Goal: Task Accomplishment & Management: Manage account settings

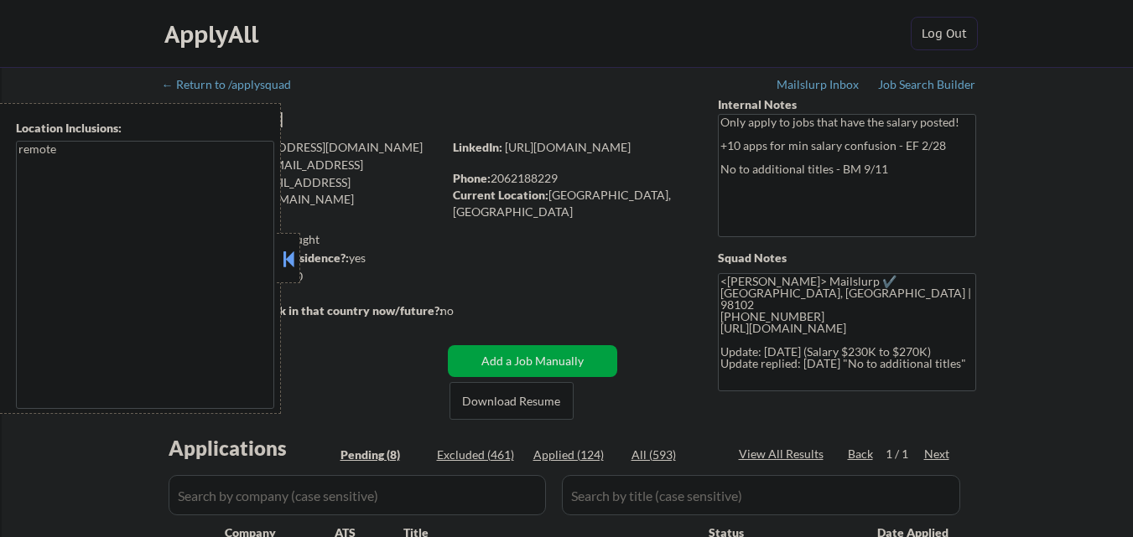
select select ""pending""
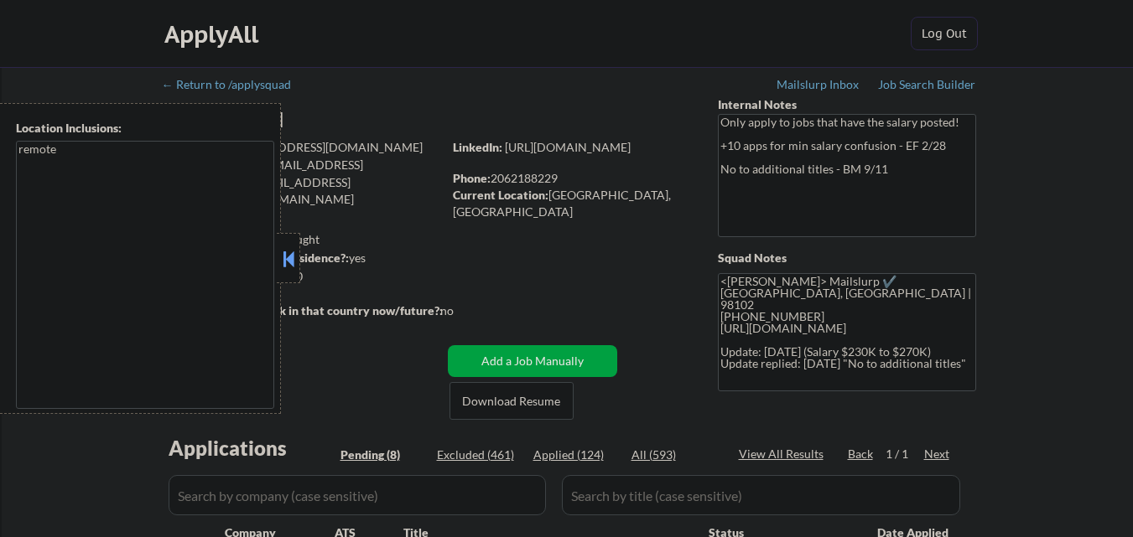
select select ""pending""
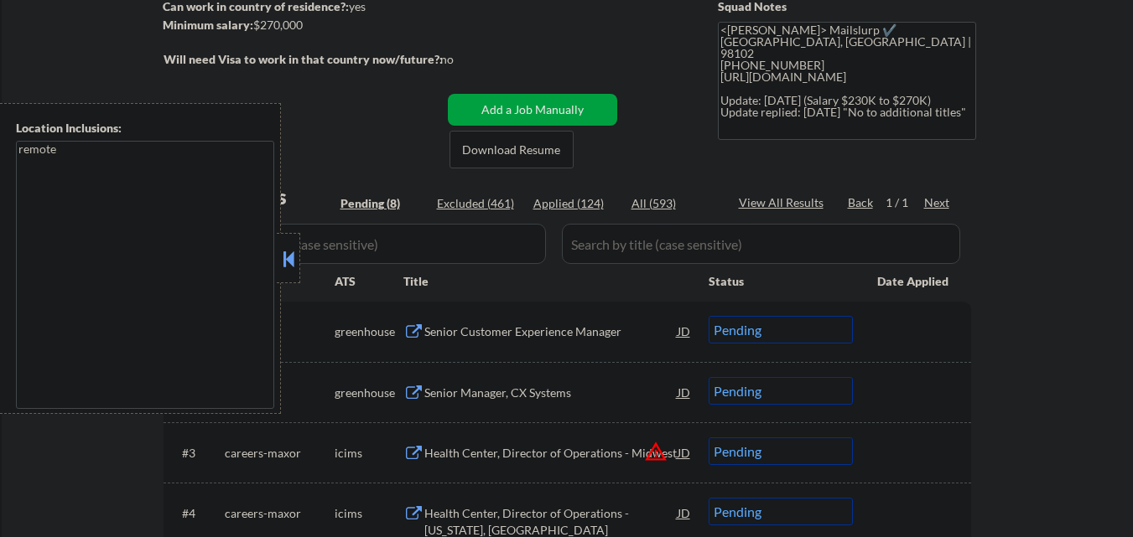
click at [286, 260] on button at bounding box center [288, 258] width 18 height 25
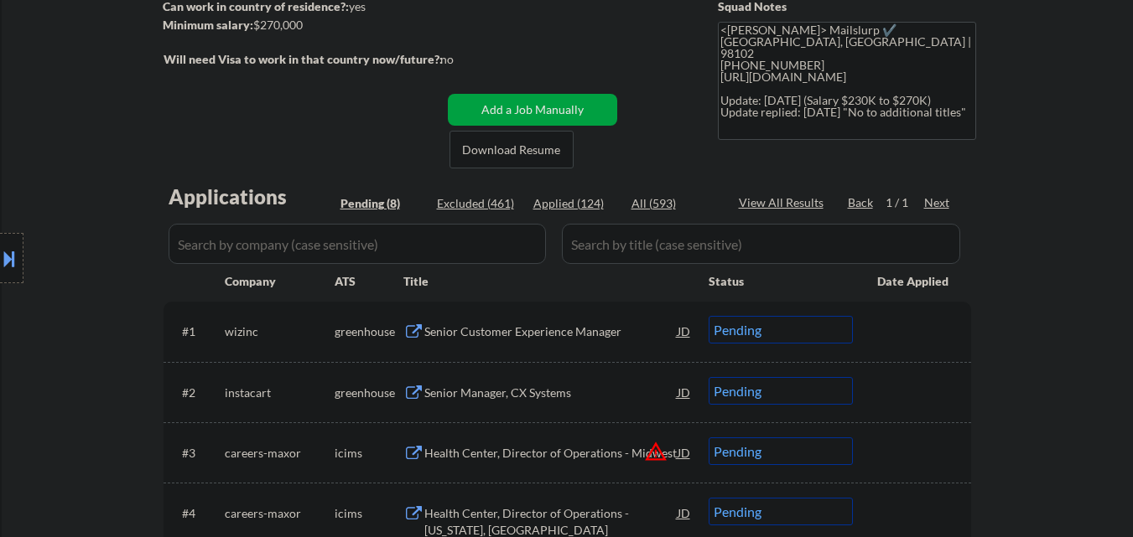
click at [537, 335] on div "Senior Customer Experience Manager" at bounding box center [550, 332] width 253 height 17
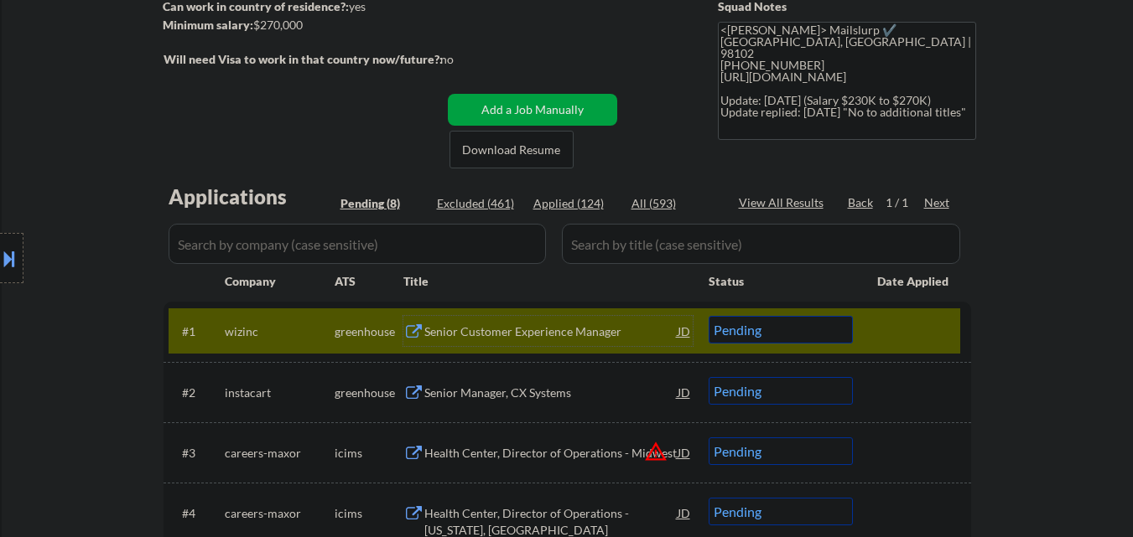
click at [808, 333] on select "Choose an option... Pending Applied Excluded (Questions) Excluded (Expired) Exc…" at bounding box center [780, 330] width 144 height 28
click at [708, 316] on select "Choose an option... Pending Applied Excluded (Questions) Excluded (Expired) Exc…" at bounding box center [780, 330] width 144 height 28
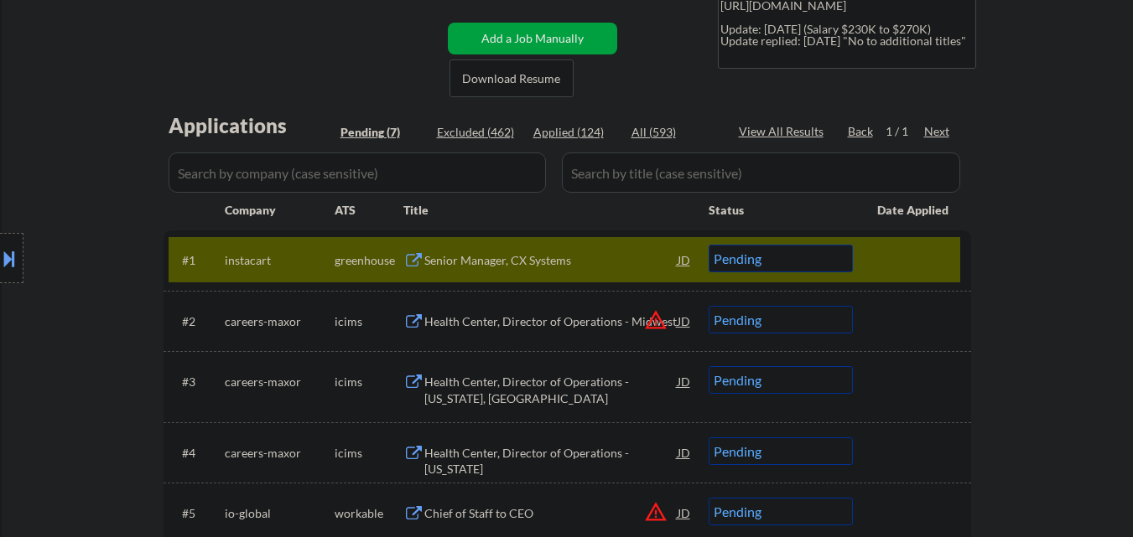
scroll to position [419, 0]
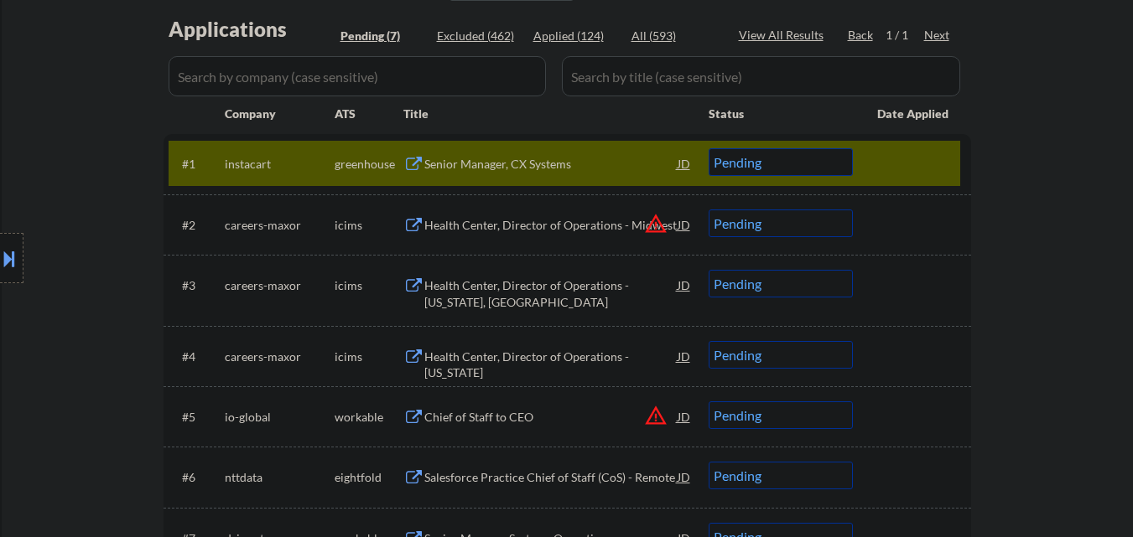
click at [529, 160] on div "Senior Manager, CX Systems" at bounding box center [550, 164] width 253 height 17
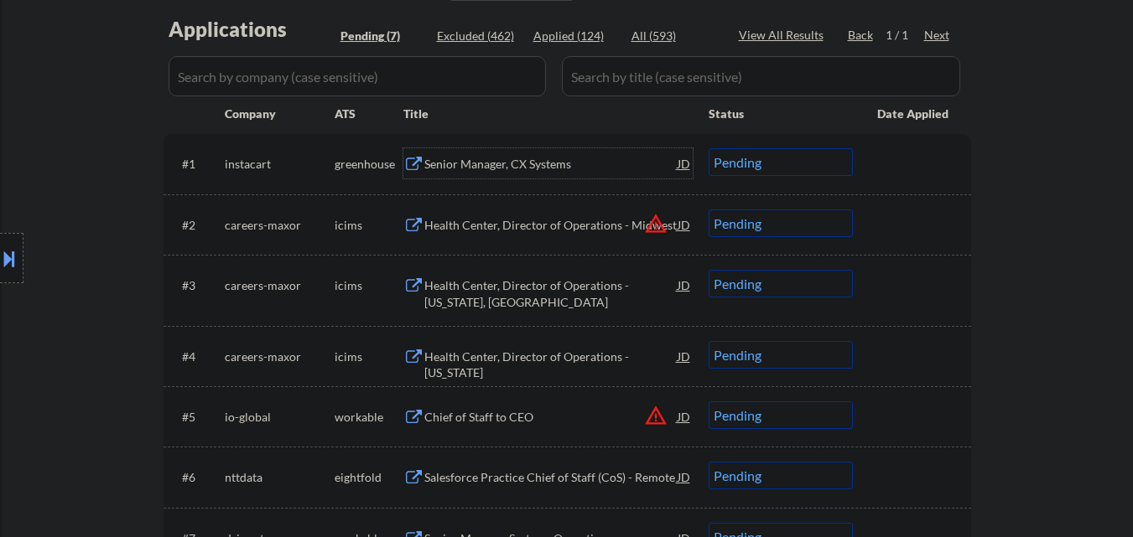
click at [774, 165] on select "Choose an option... Pending Applied Excluded (Questions) Excluded (Expired) Exc…" at bounding box center [780, 162] width 144 height 28
click at [708, 148] on select "Choose an option... Pending Applied Excluded (Questions) Excluded (Expired) Exc…" at bounding box center [780, 162] width 144 height 28
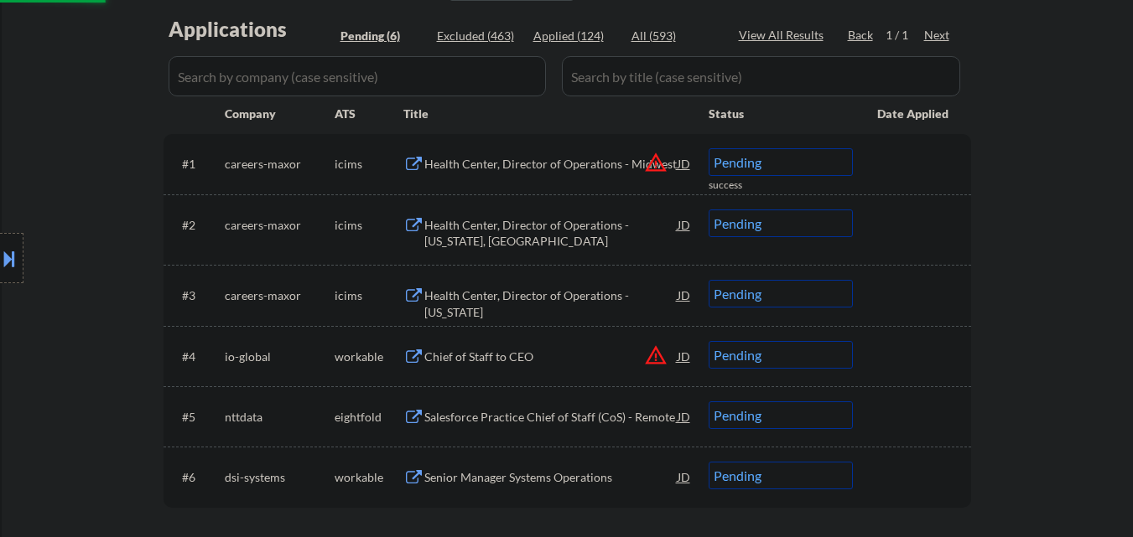
click at [825, 149] on select "Choose an option... Pending Applied Excluded (Questions) Excluded (Expired) Exc…" at bounding box center [780, 162] width 144 height 28
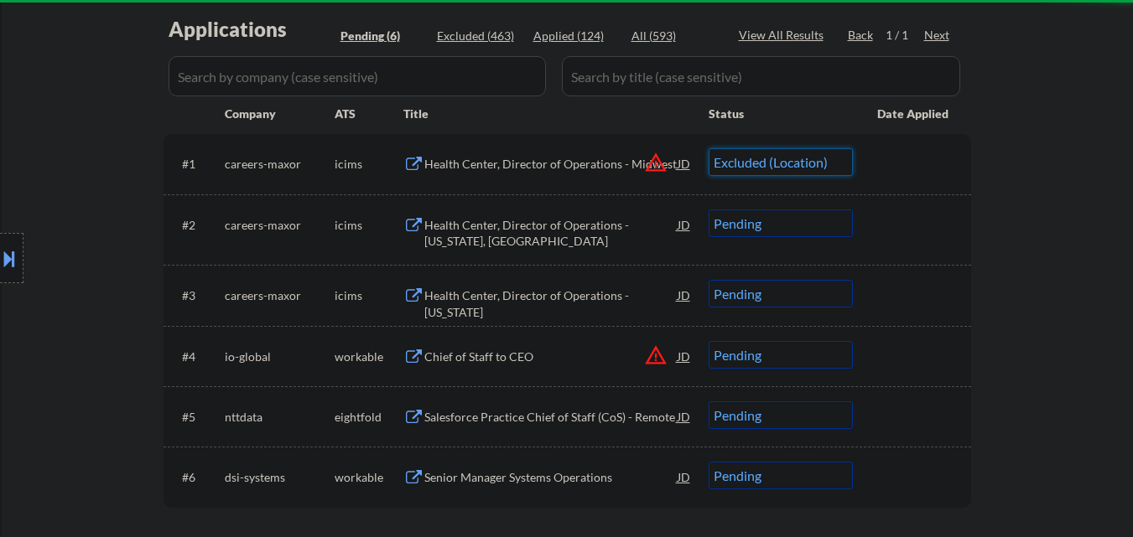
click at [708, 148] on select "Choose an option... Pending Applied Excluded (Questions) Excluded (Expired) Exc…" at bounding box center [780, 162] width 144 height 28
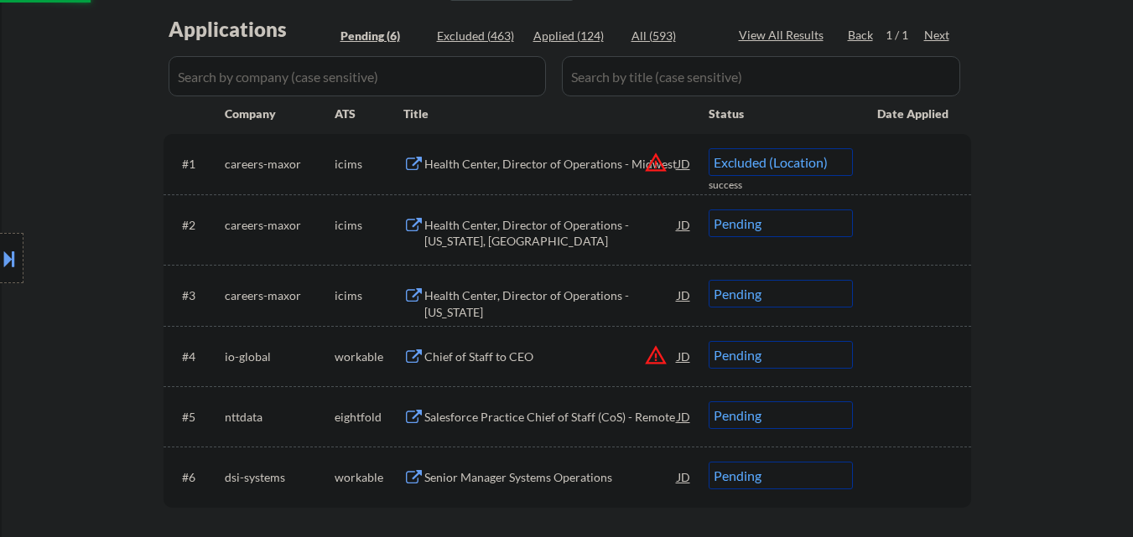
select select ""pending""
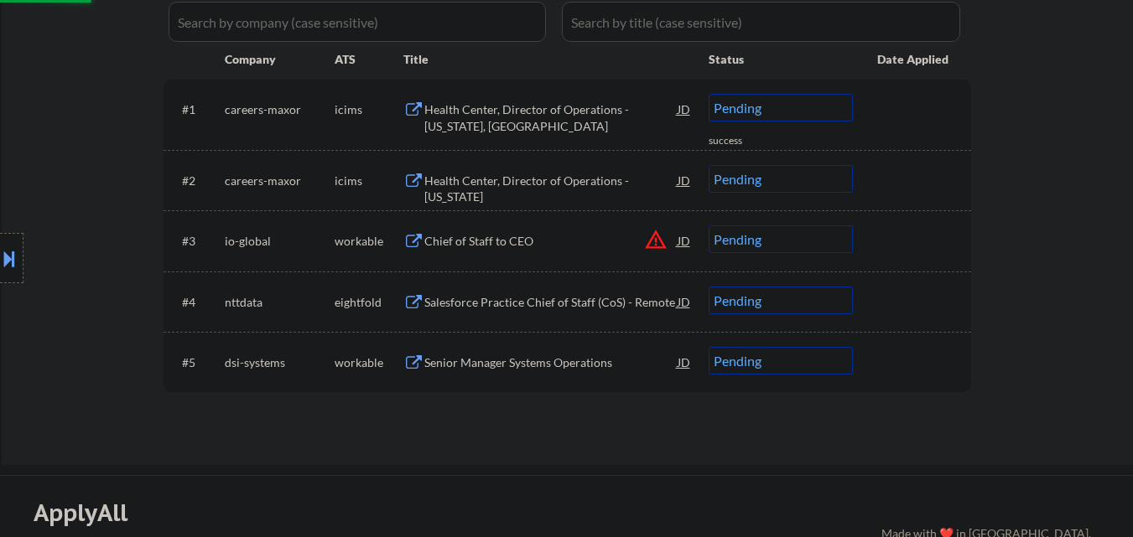
scroll to position [503, 0]
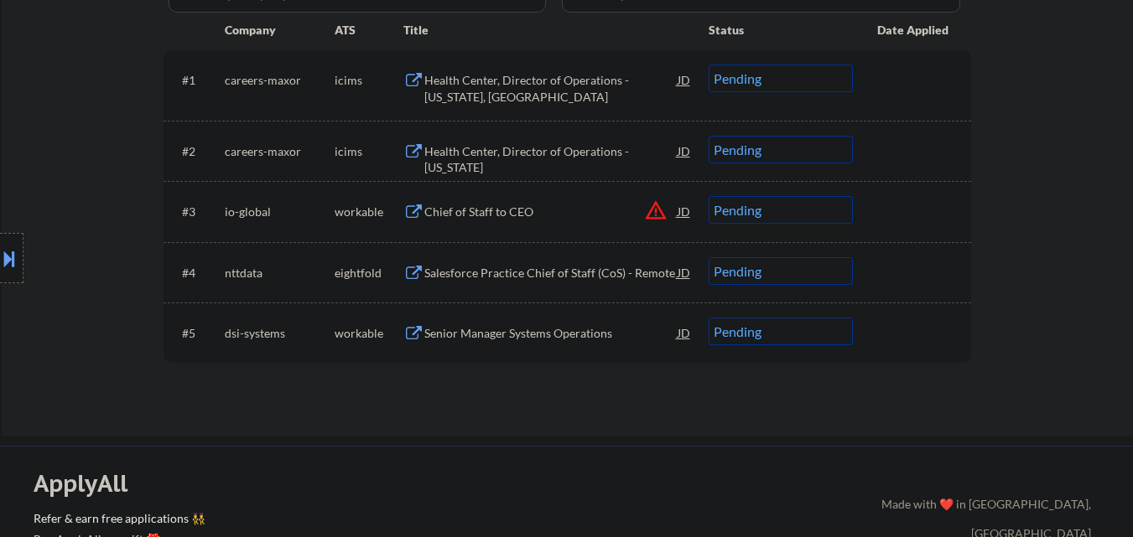
click at [546, 208] on div "Chief of Staff to CEO" at bounding box center [550, 212] width 253 height 17
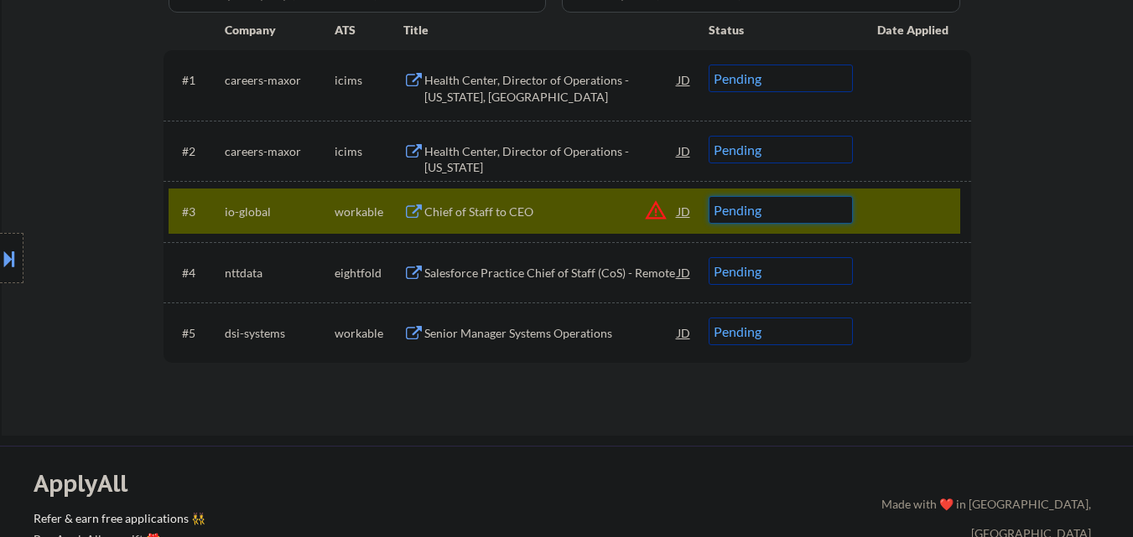
click at [833, 221] on select "Choose an option... Pending Applied Excluded (Questions) Excluded (Expired) Exc…" at bounding box center [780, 210] width 144 height 28
click at [708, 196] on select "Choose an option... Pending Applied Excluded (Questions) Excluded (Expired) Exc…" at bounding box center [780, 210] width 144 height 28
click at [587, 325] on div "Senior Manager Systems Operations" at bounding box center [550, 333] width 253 height 17
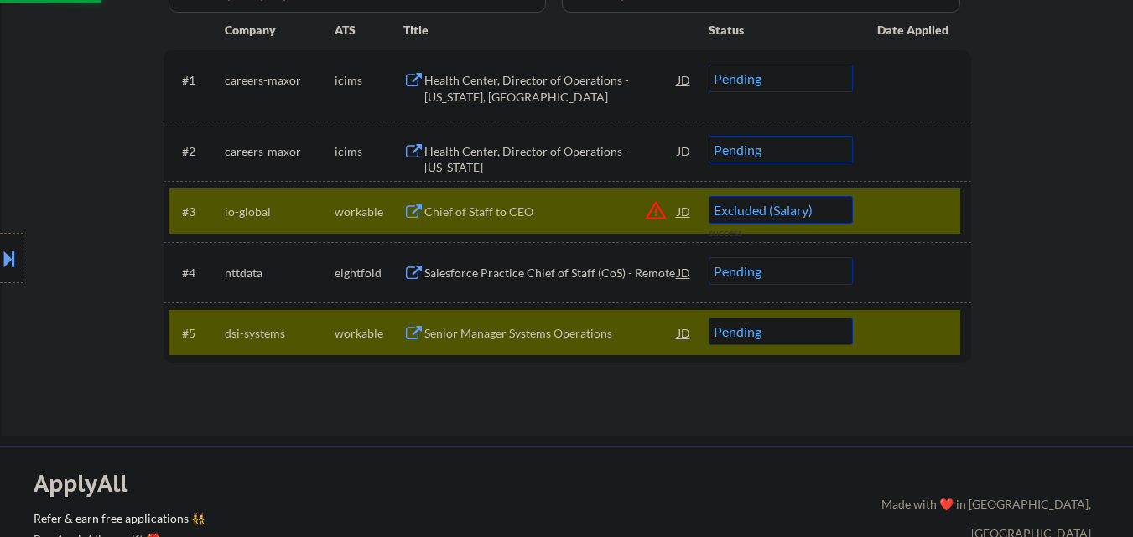
select select ""pending""
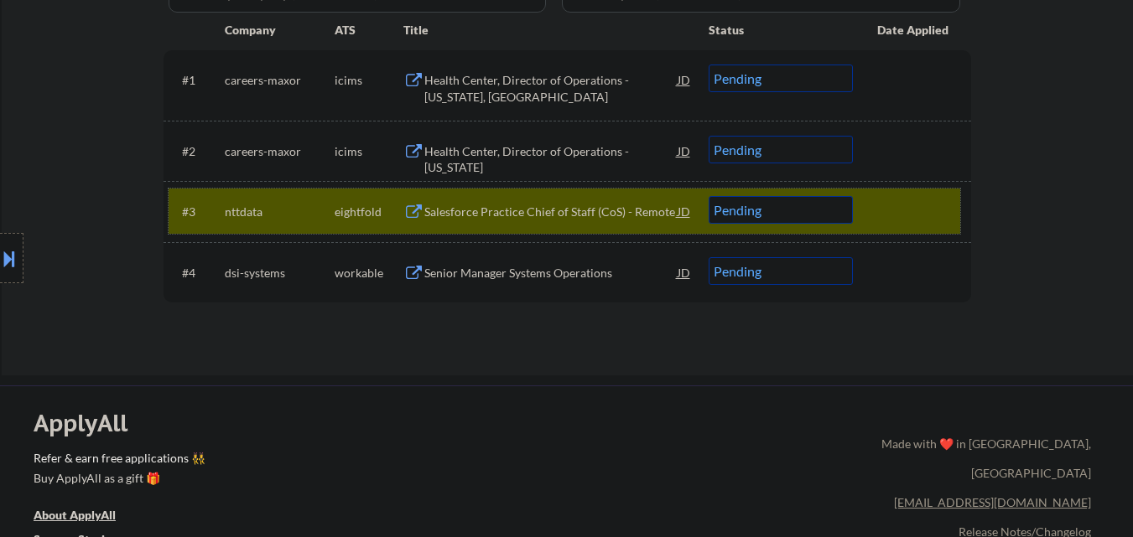
drag, startPoint x: 895, startPoint y: 207, endPoint x: 898, endPoint y: 215, distance: 9.0
click at [897, 210] on div at bounding box center [914, 211] width 74 height 30
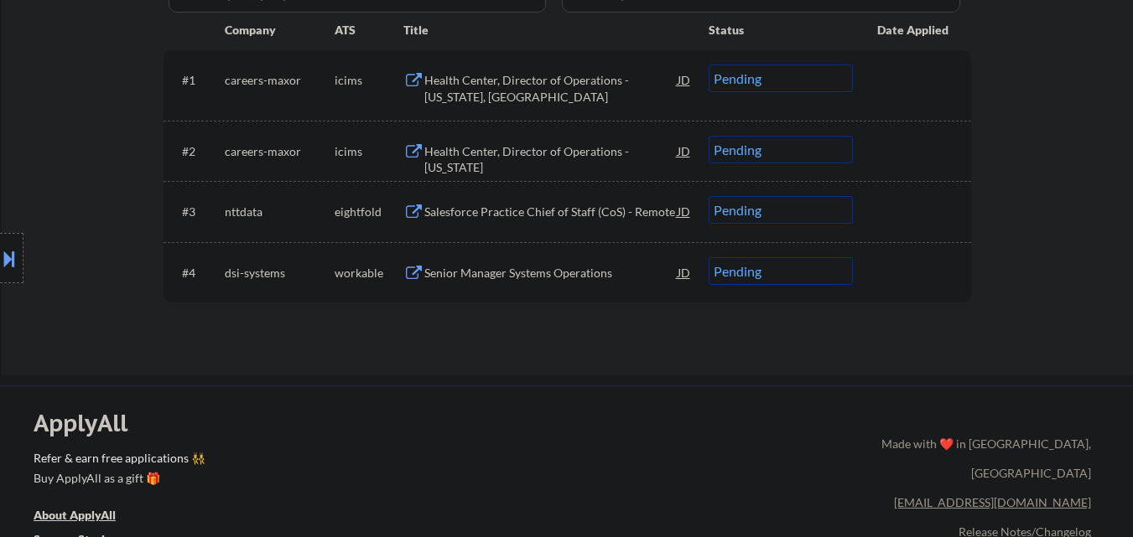
click at [840, 272] on select "Choose an option... Pending Applied Excluded (Questions) Excluded (Expired) Exc…" at bounding box center [780, 271] width 144 height 28
select select ""excluded__salary_""
click at [708, 257] on select "Choose an option... Pending Applied Excluded (Questions) Excluded (Expired) Exc…" at bounding box center [780, 271] width 144 height 28
click at [645, 210] on div "Salesforce Practice Chief of Staff (CoS) - Remote" at bounding box center [550, 212] width 253 height 17
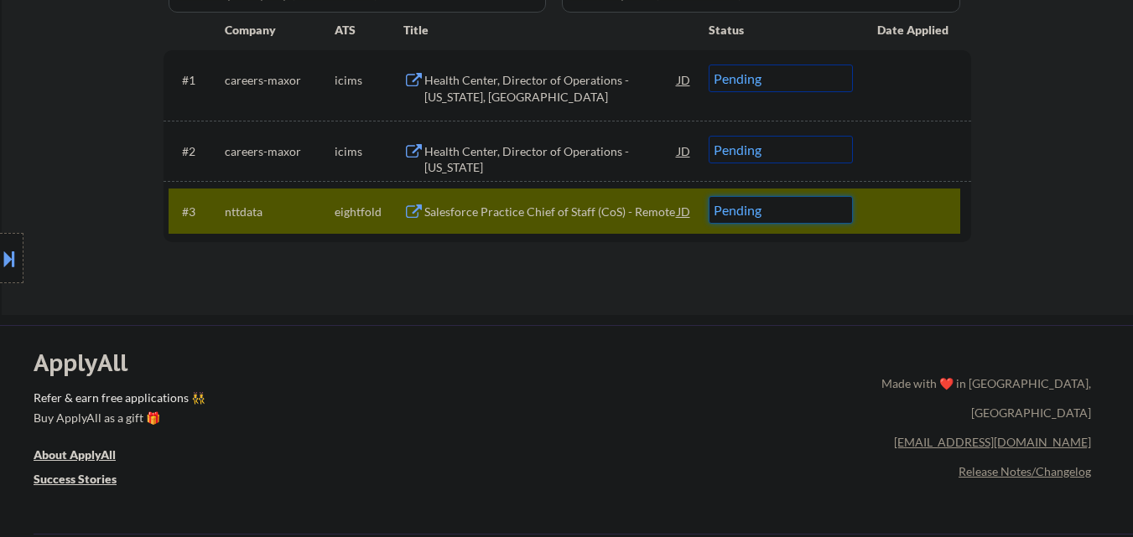
click at [807, 215] on select "Choose an option... Pending Applied Excluded (Questions) Excluded (Expired) Exc…" at bounding box center [780, 210] width 144 height 28
select select ""excluded__salary_""
click at [708, 196] on select "Choose an option... Pending Applied Excluded (Questions) Excluded (Expired) Exc…" at bounding box center [780, 210] width 144 height 28
click at [561, 159] on div "Health Center, Director of Operations - [US_STATE]" at bounding box center [550, 159] width 253 height 33
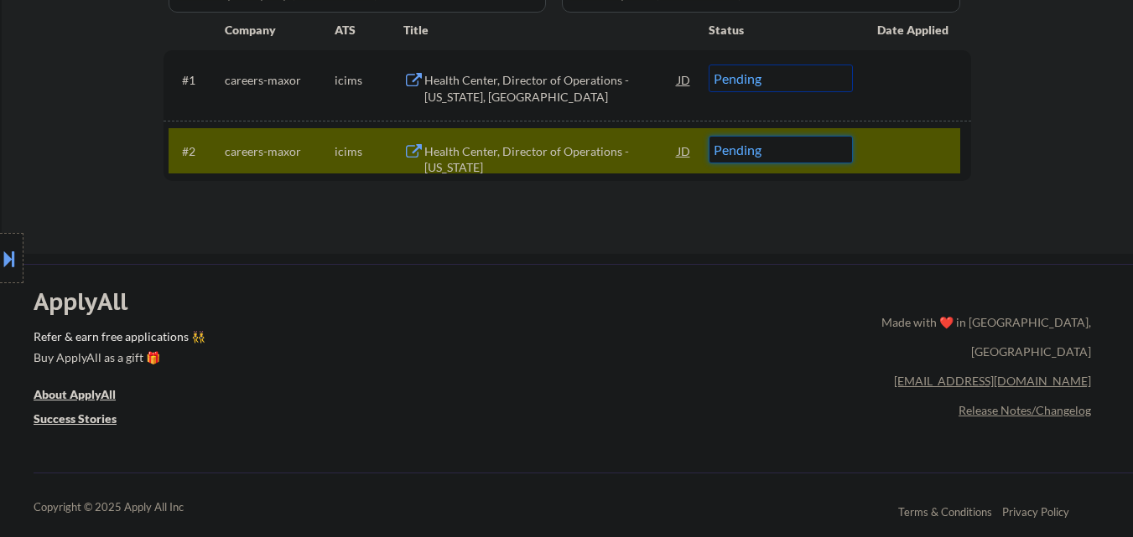
click at [805, 158] on select "Choose an option... Pending Applied Excluded (Questions) Excluded (Expired) Exc…" at bounding box center [780, 150] width 144 height 28
select select ""excluded__salary_""
click at [708, 136] on select "Choose an option... Pending Applied Excluded (Questions) Excluded (Expired) Exc…" at bounding box center [780, 150] width 144 height 28
click at [590, 96] on div "Health Center, Director of Operations - [US_STATE], [GEOGRAPHIC_DATA]" at bounding box center [550, 88] width 253 height 33
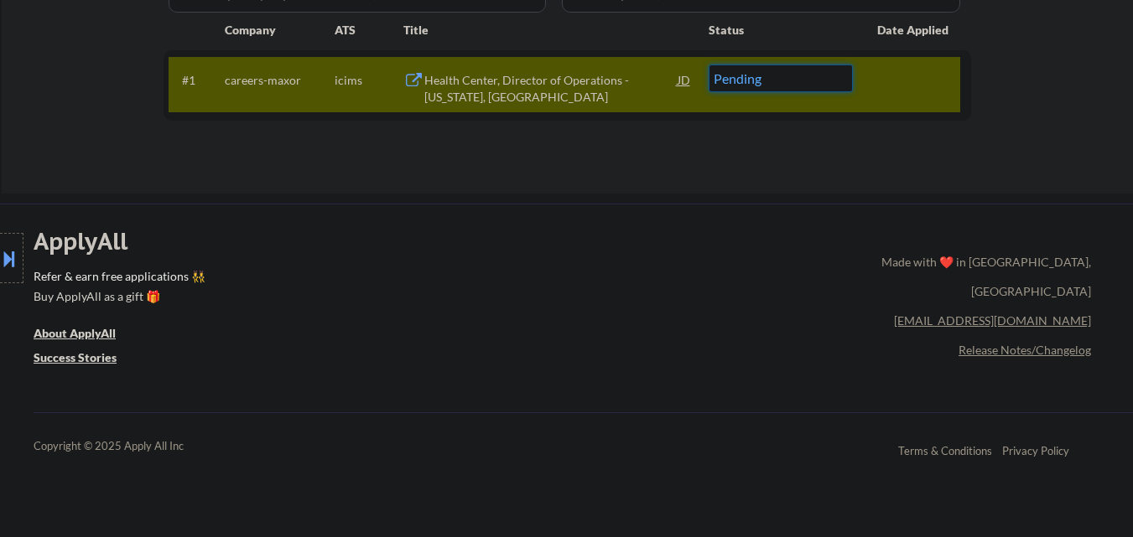
drag, startPoint x: 817, startPoint y: 74, endPoint x: 819, endPoint y: 82, distance: 8.8
click at [818, 77] on select "Choose an option... Pending Applied Excluded (Questions) Excluded (Expired) Exc…" at bounding box center [780, 79] width 144 height 28
select select ""excluded__salary_""
click at [708, 65] on select "Choose an option... Pending Applied Excluded (Questions) Excluded (Expired) Exc…" at bounding box center [780, 79] width 144 height 28
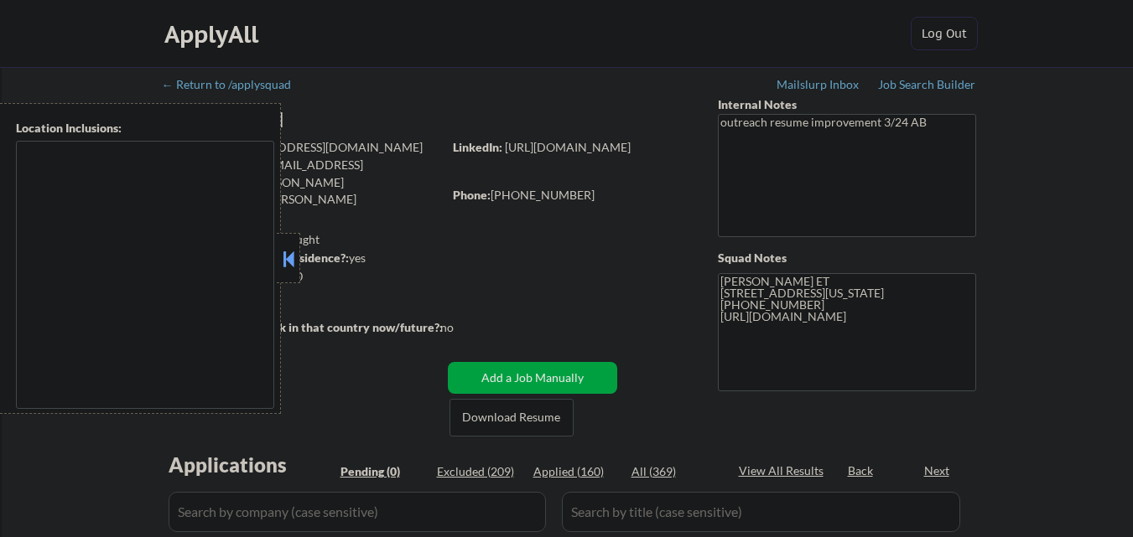
type textarea "[GEOGRAPHIC_DATA], [GEOGRAPHIC_DATA] [GEOGRAPHIC_DATA], [GEOGRAPHIC_DATA] [GEOG…"
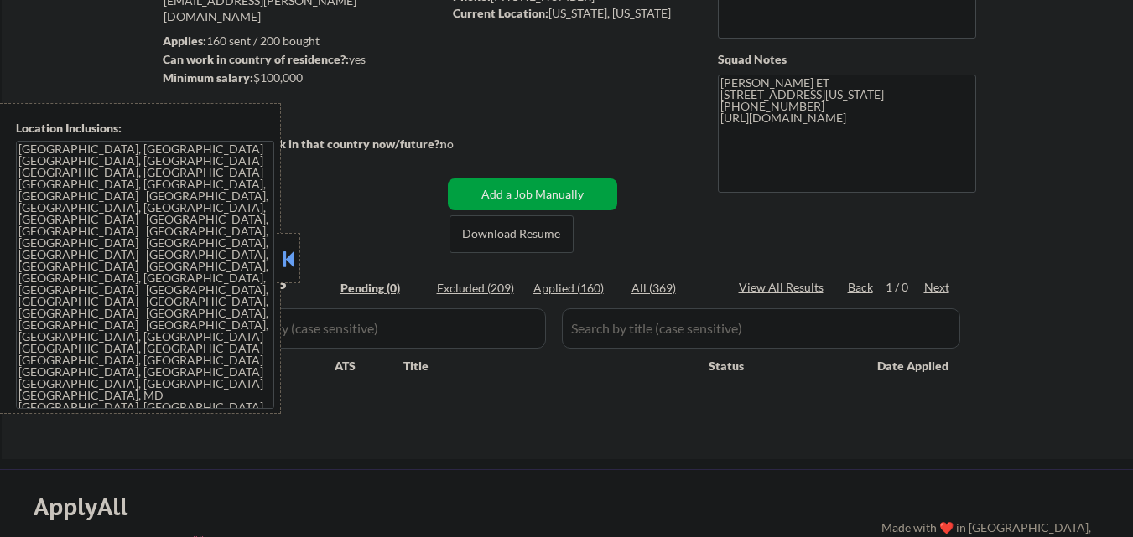
scroll to position [252, 0]
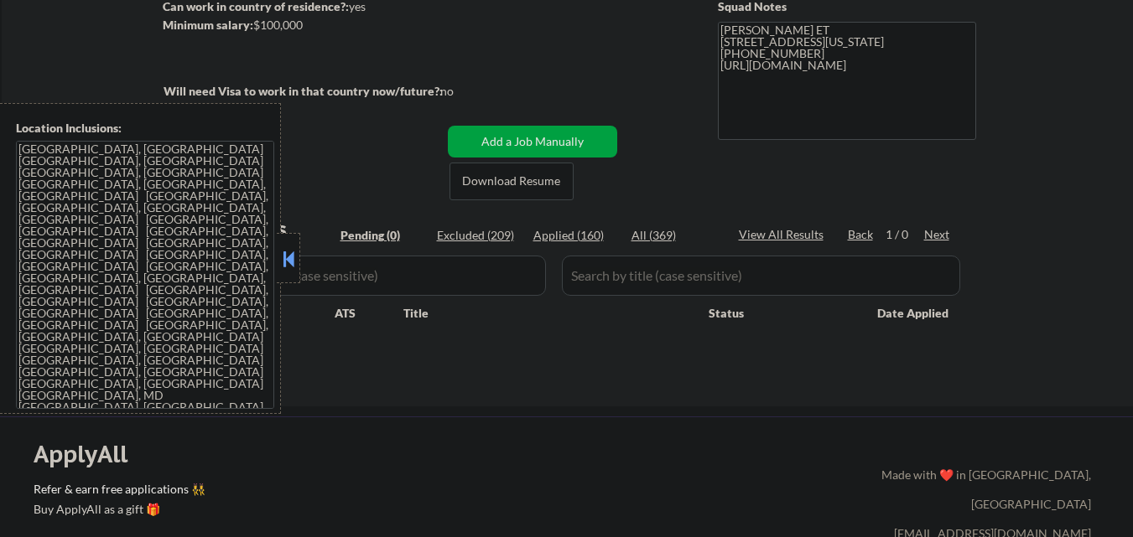
click at [290, 248] on button at bounding box center [288, 258] width 18 height 25
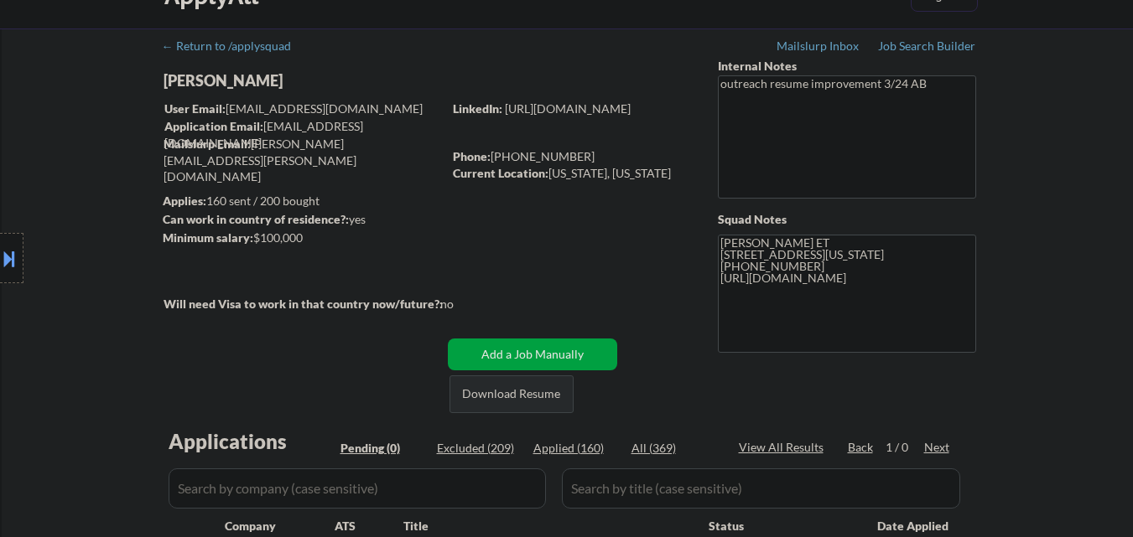
scroll to position [0, 0]
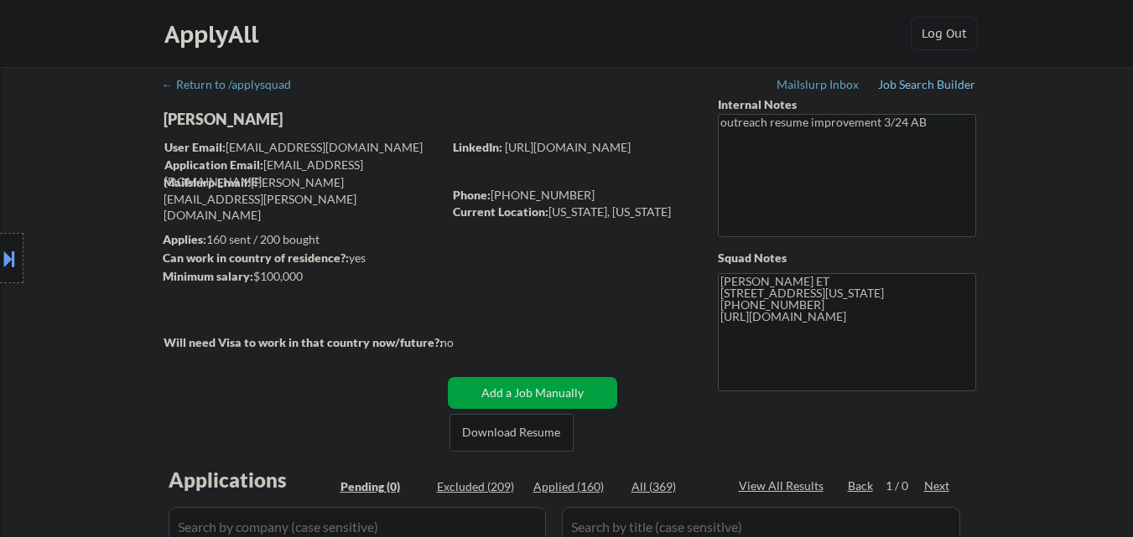
click at [890, 82] on div "Job Search Builder" at bounding box center [927, 85] width 98 height 12
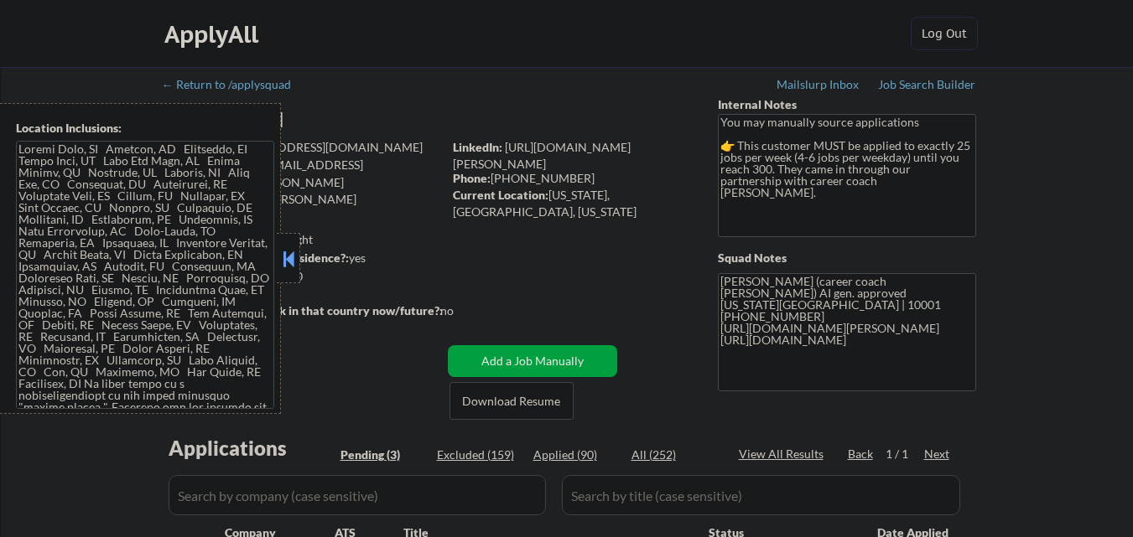
select select ""pending""
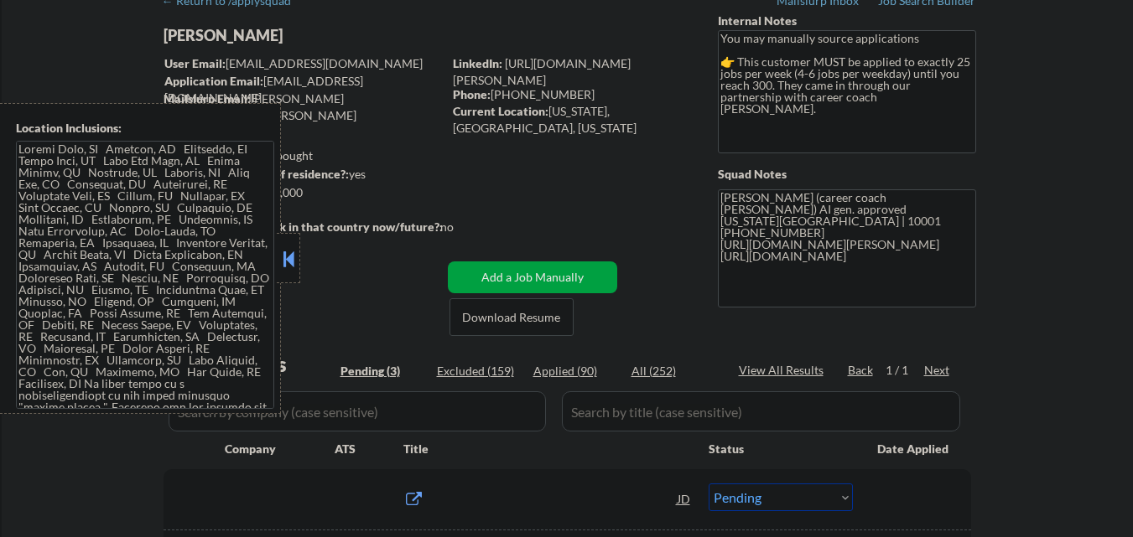
scroll to position [84, 0]
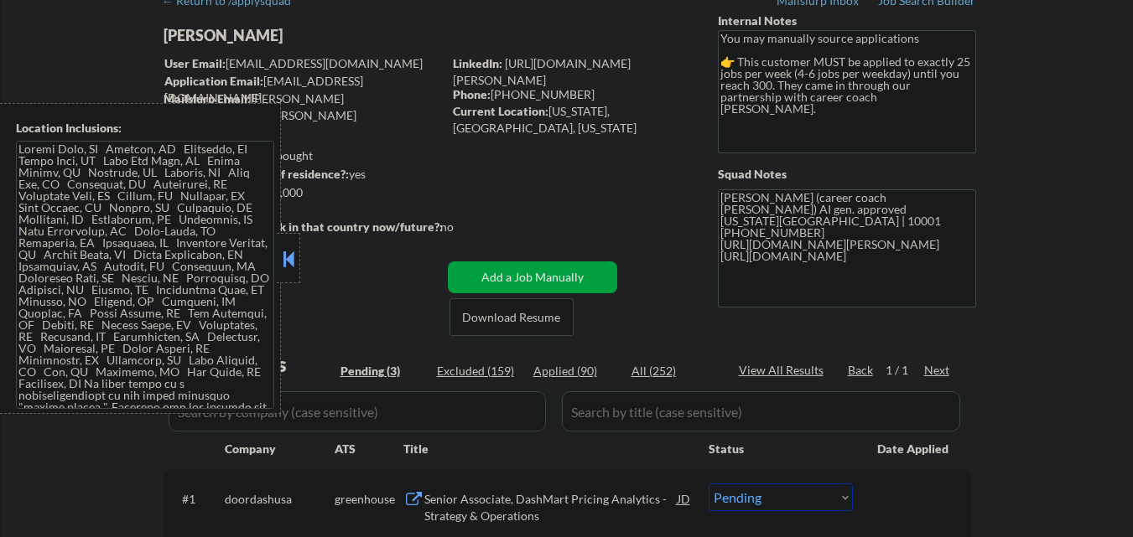
click at [287, 262] on button at bounding box center [288, 258] width 18 height 25
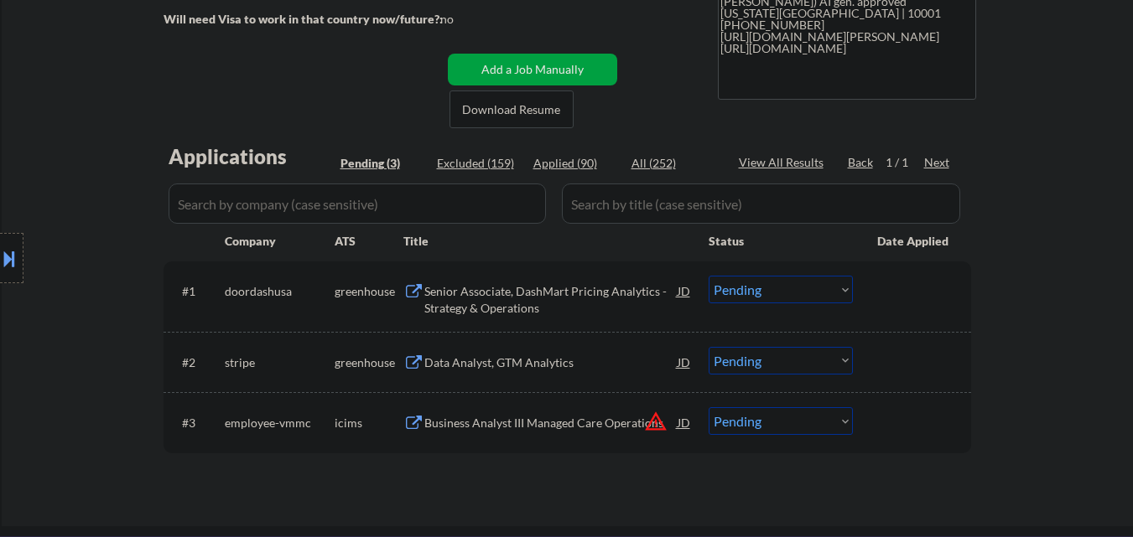
scroll to position [335, 0]
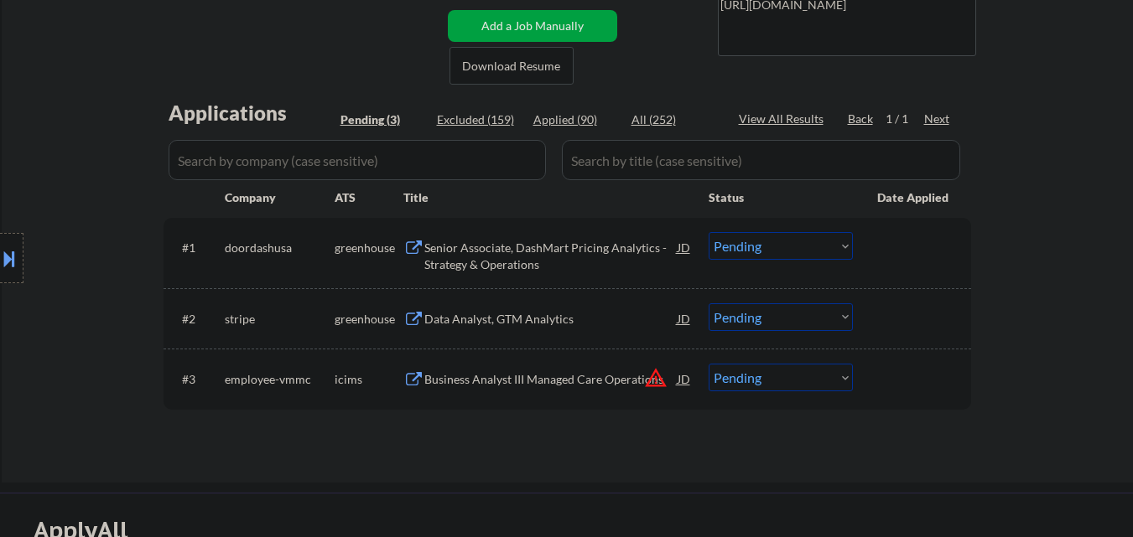
click at [546, 257] on div "Senior Associate, DashMart Pricing Analytics - Strategy & Operations" at bounding box center [550, 256] width 253 height 33
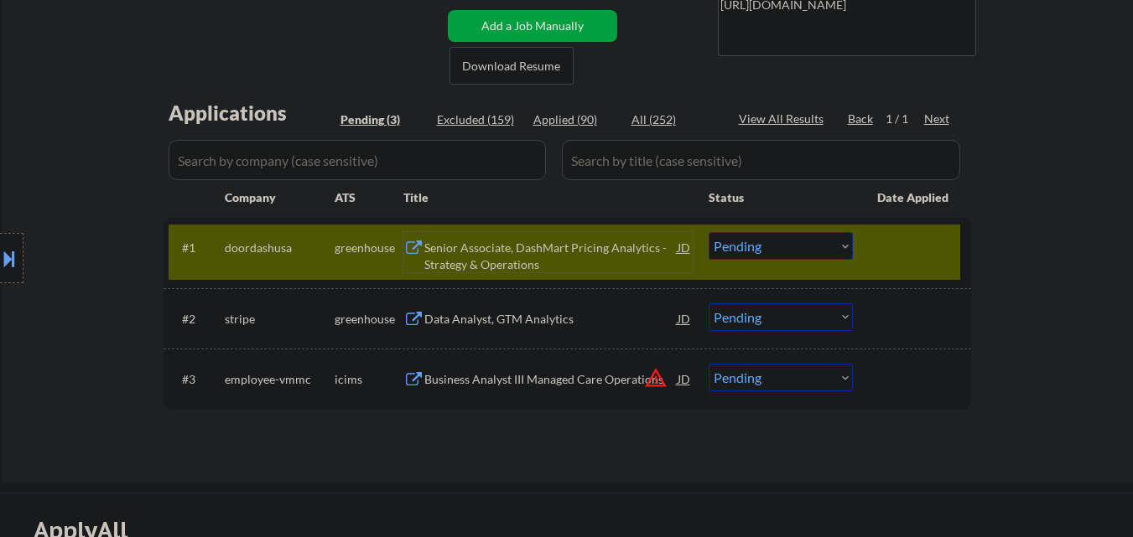
click at [804, 254] on select "Choose an option... Pending Applied Excluded (Questions) Excluded (Expired) Exc…" at bounding box center [780, 246] width 144 height 28
click at [708, 232] on select "Choose an option... Pending Applied Excluded (Questions) Excluded (Expired) Exc…" at bounding box center [780, 246] width 144 height 28
click at [936, 254] on div at bounding box center [914, 247] width 74 height 30
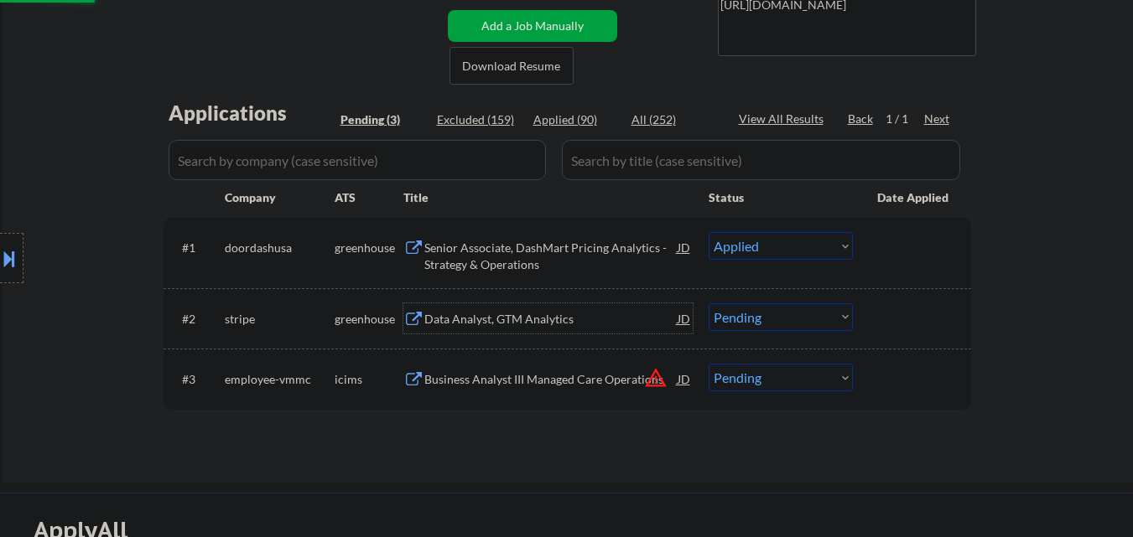
click at [482, 321] on div "Data Analyst, GTM Analytics" at bounding box center [550, 319] width 253 height 17
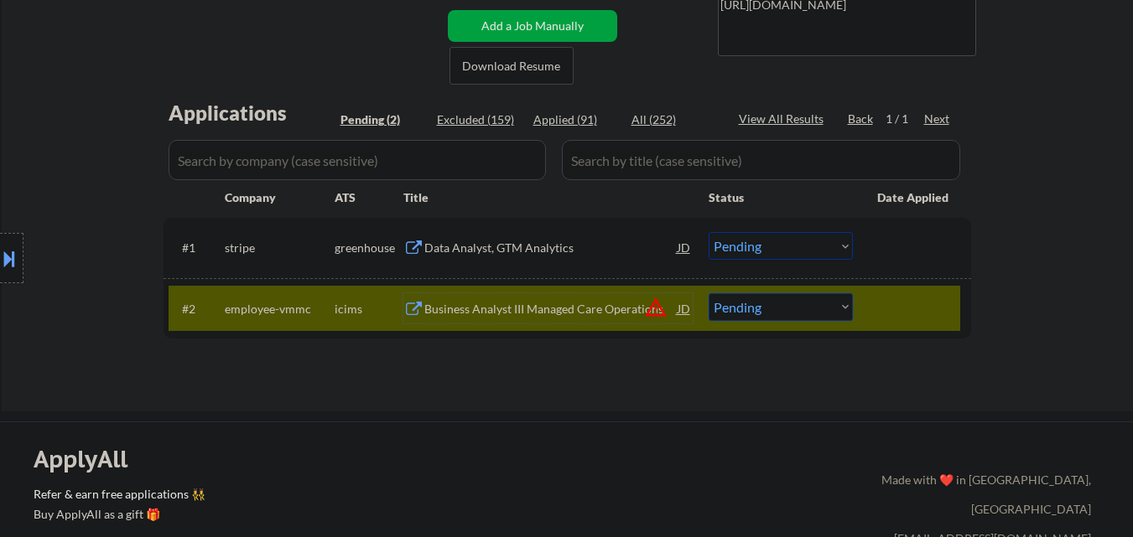
click at [918, 319] on div at bounding box center [914, 308] width 74 height 30
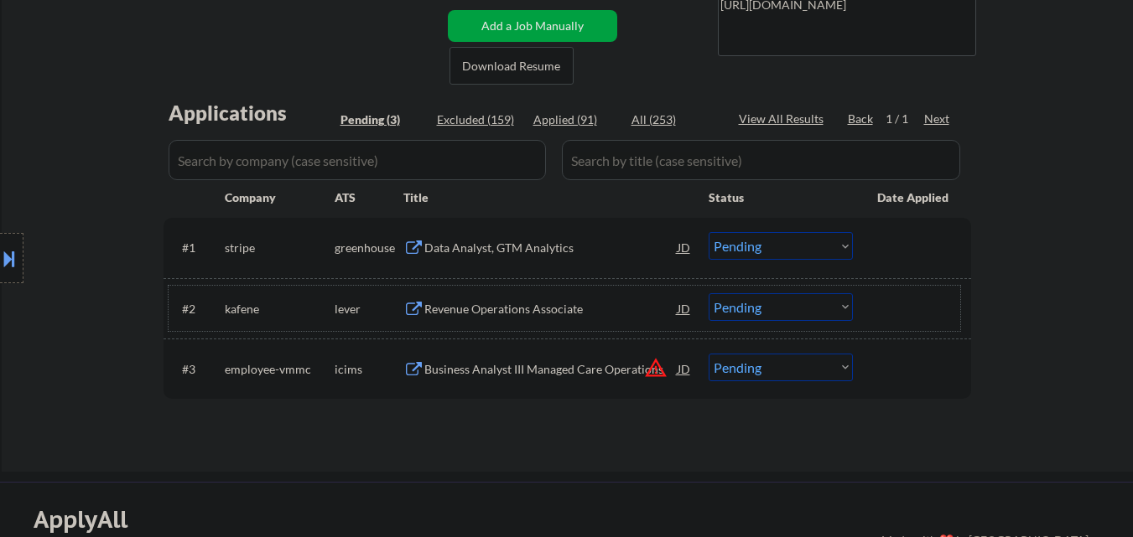
click at [749, 257] on select "Choose an option... Pending Applied Excluded (Questions) Excluded (Expired) Exc…" at bounding box center [780, 246] width 144 height 28
click at [708, 232] on select "Choose an option... Pending Applied Excluded (Questions) Excluded (Expired) Exc…" at bounding box center [780, 246] width 144 height 28
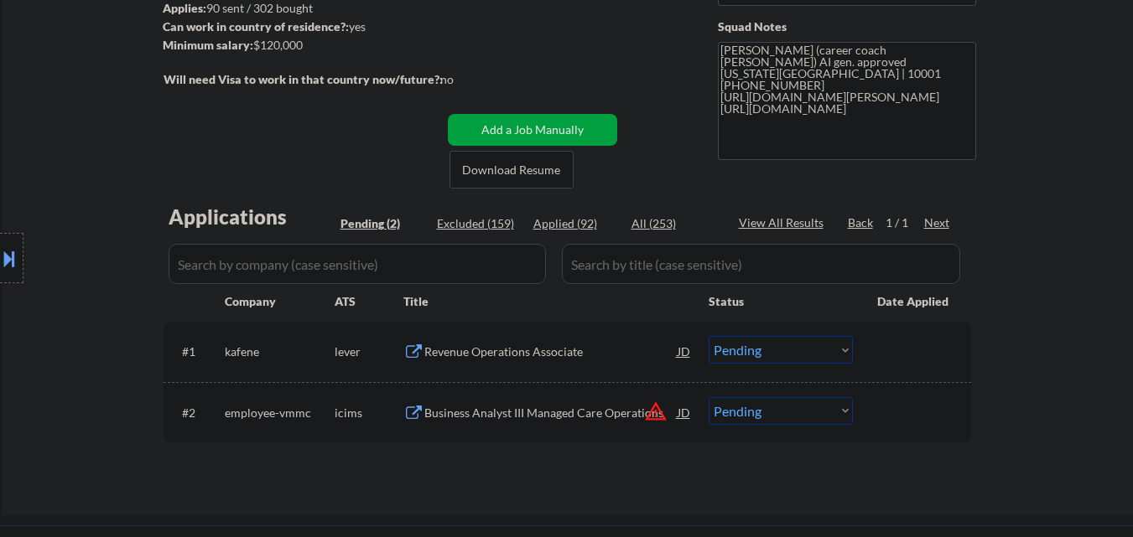
scroll to position [252, 0]
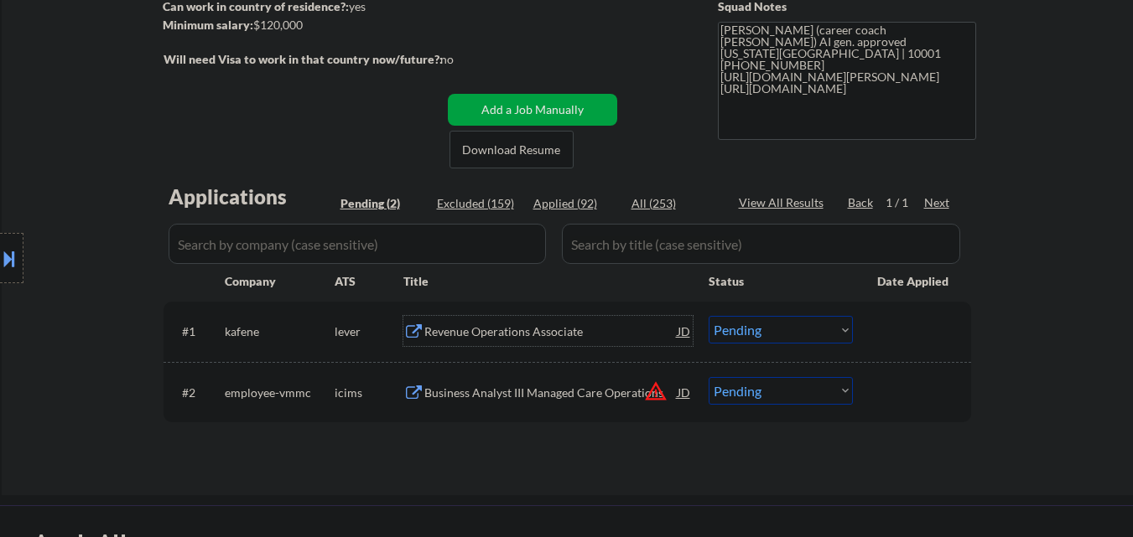
click at [545, 338] on div "Revenue Operations Associate" at bounding box center [550, 332] width 253 height 17
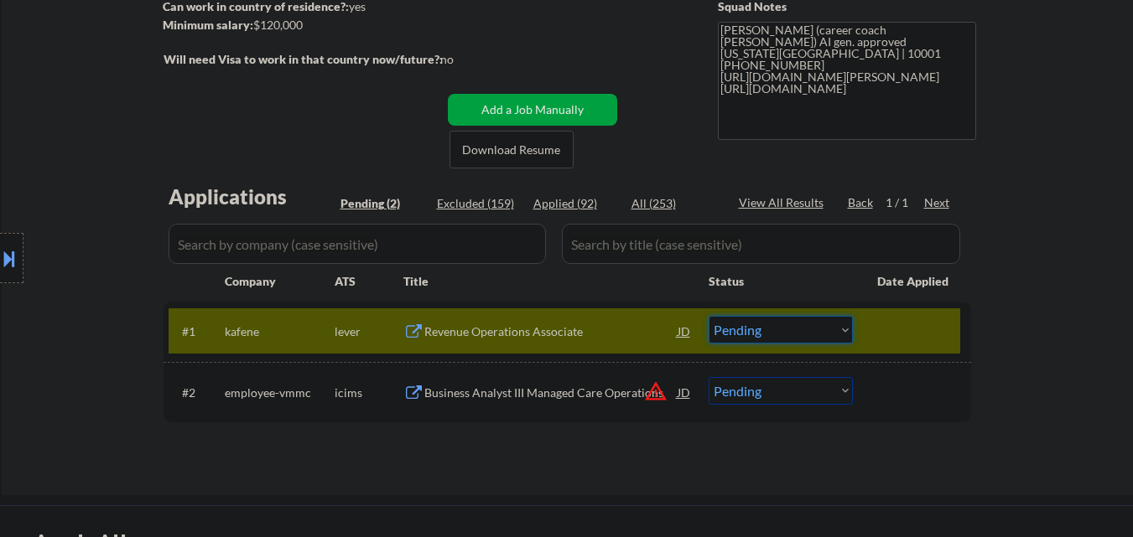
click at [804, 339] on select "Choose an option... Pending Applied Excluded (Questions) Excluded (Expired) Exc…" at bounding box center [780, 330] width 144 height 28
click at [708, 316] on select "Choose an option... Pending Applied Excluded (Questions) Excluded (Expired) Exc…" at bounding box center [780, 330] width 144 height 28
click at [656, 393] on button "warning_amber" at bounding box center [655, 391] width 23 height 23
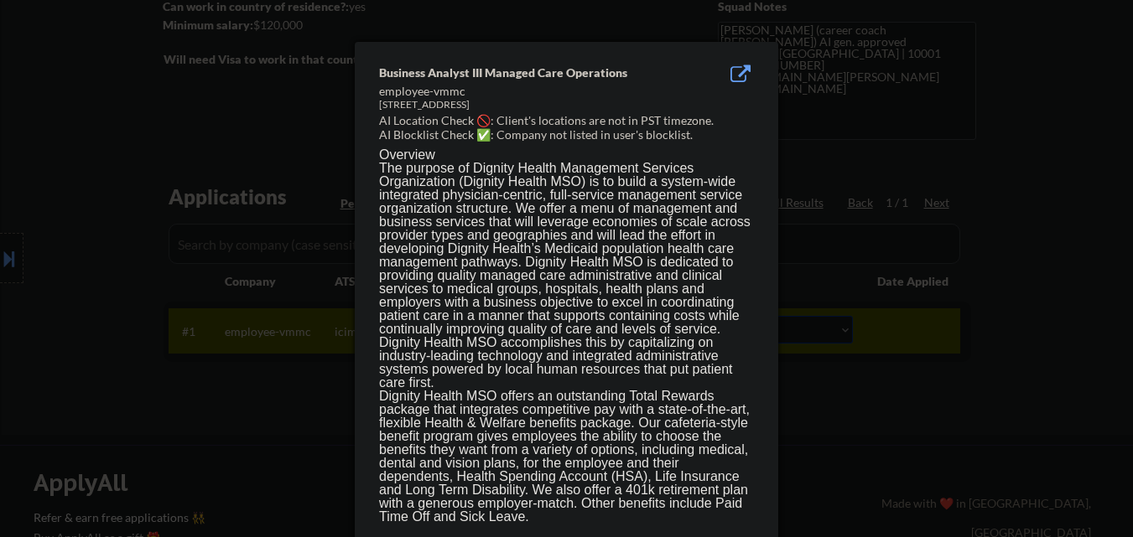
drag, startPoint x: 922, startPoint y: 403, endPoint x: 814, endPoint y: 382, distance: 110.2
click at [921, 403] on div at bounding box center [566, 268] width 1133 height 537
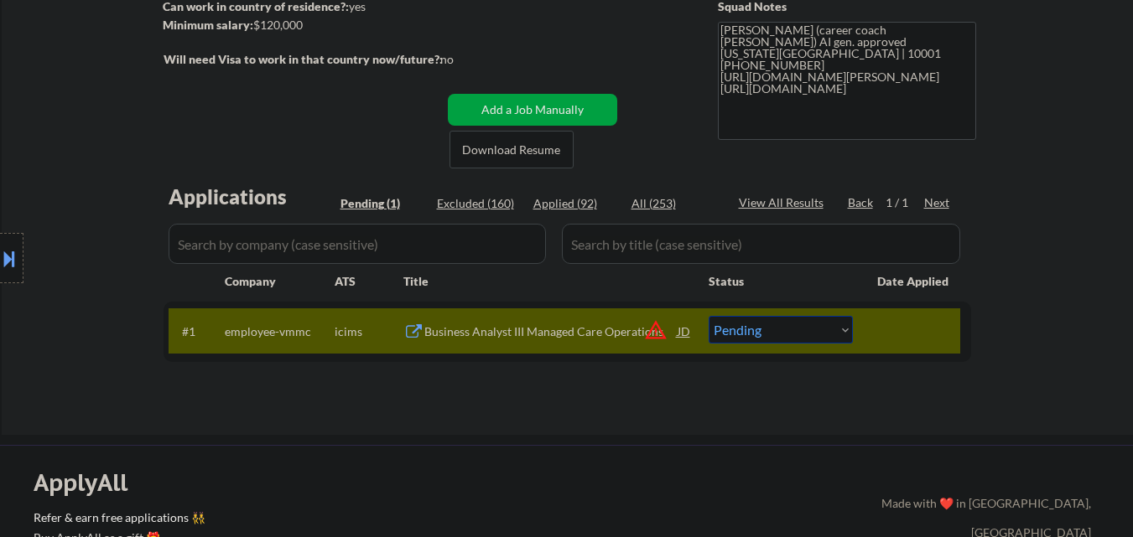
click at [3, 261] on button at bounding box center [9, 259] width 18 height 28
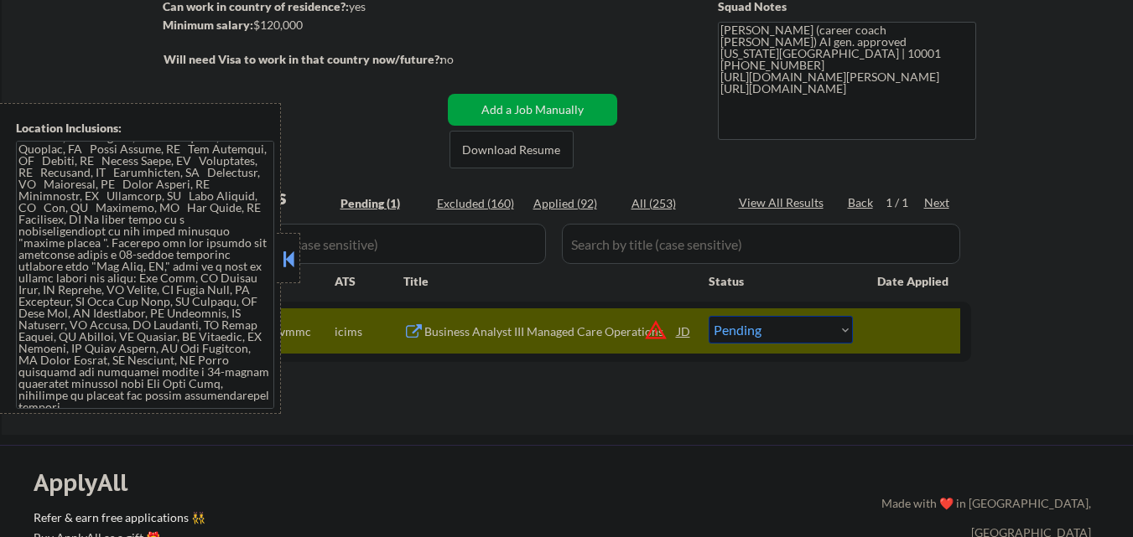
scroll to position [171, 0]
click at [294, 268] on button at bounding box center [288, 258] width 18 height 25
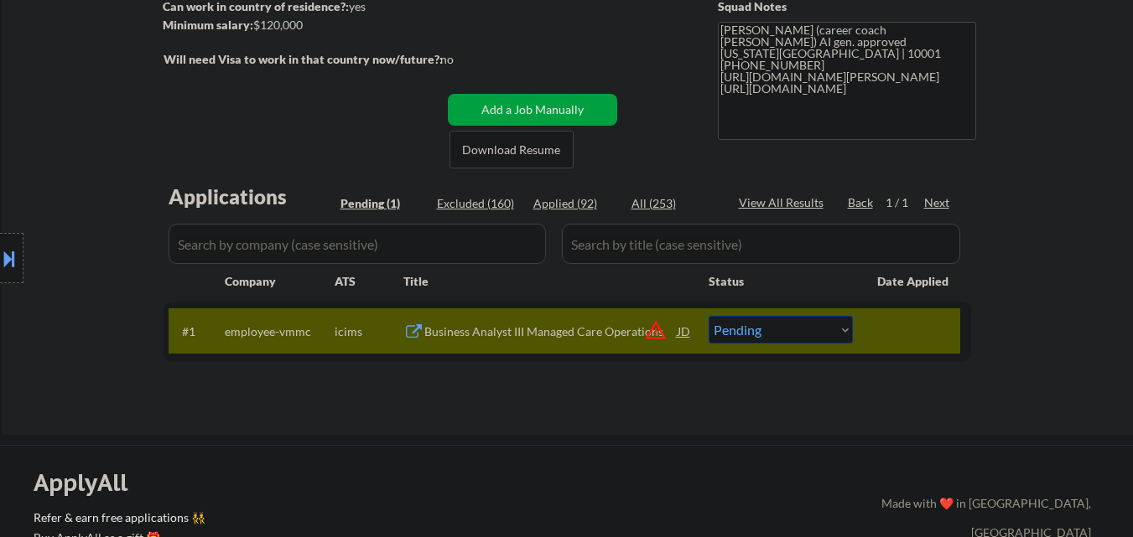
click at [819, 327] on select "Choose an option... Pending Applied Excluded (Questions) Excluded (Expired) Exc…" at bounding box center [780, 330] width 144 height 28
select select ""excluded__location_""
click at [708, 316] on select "Choose an option... Pending Applied Excluded (Questions) Excluded (Expired) Exc…" at bounding box center [780, 330] width 144 height 28
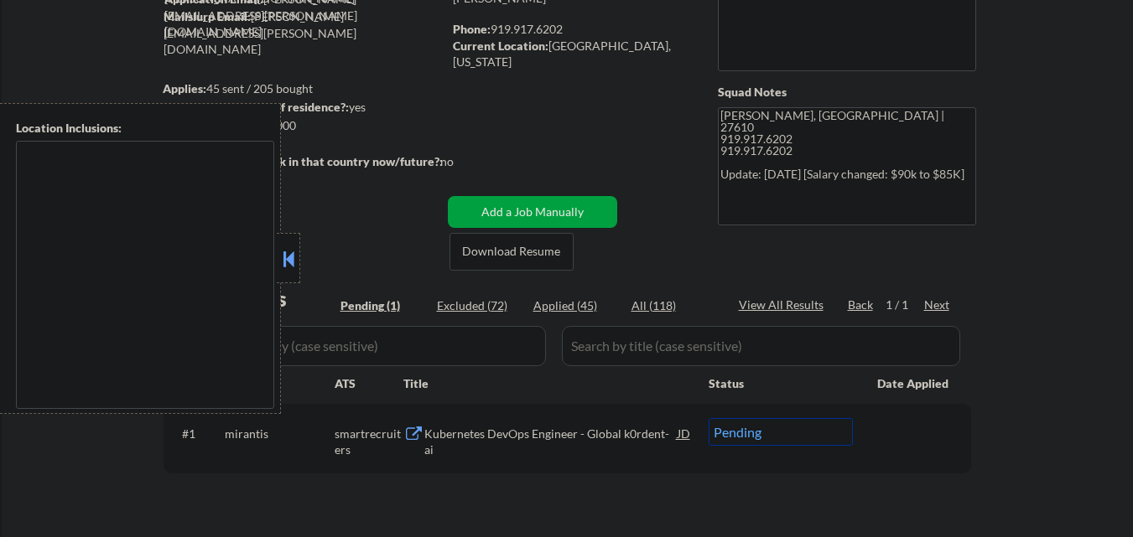
scroll to position [168, 0]
click at [287, 261] on button at bounding box center [288, 258] width 18 height 25
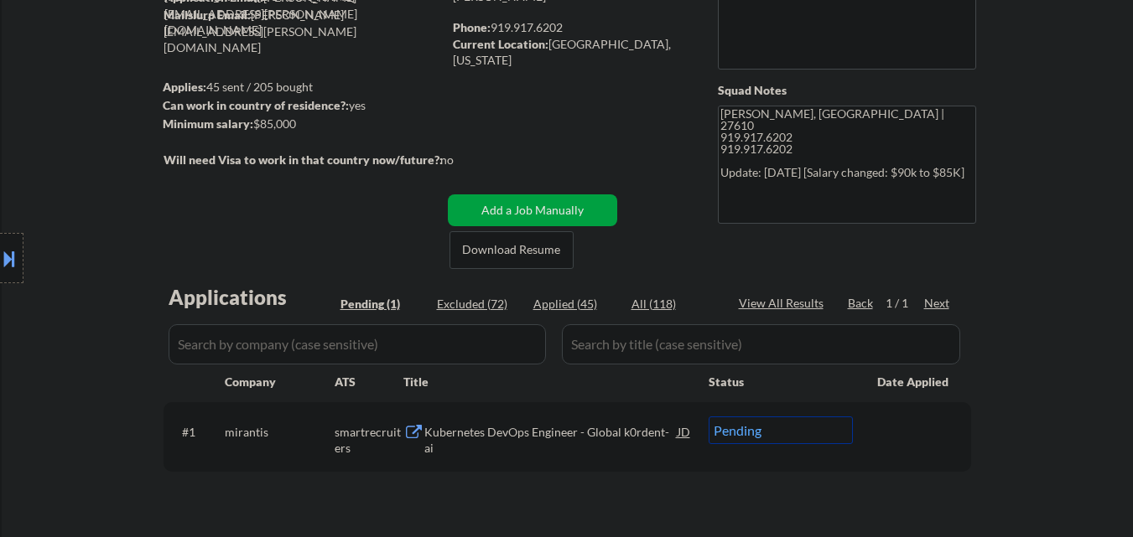
scroll to position [252, 0]
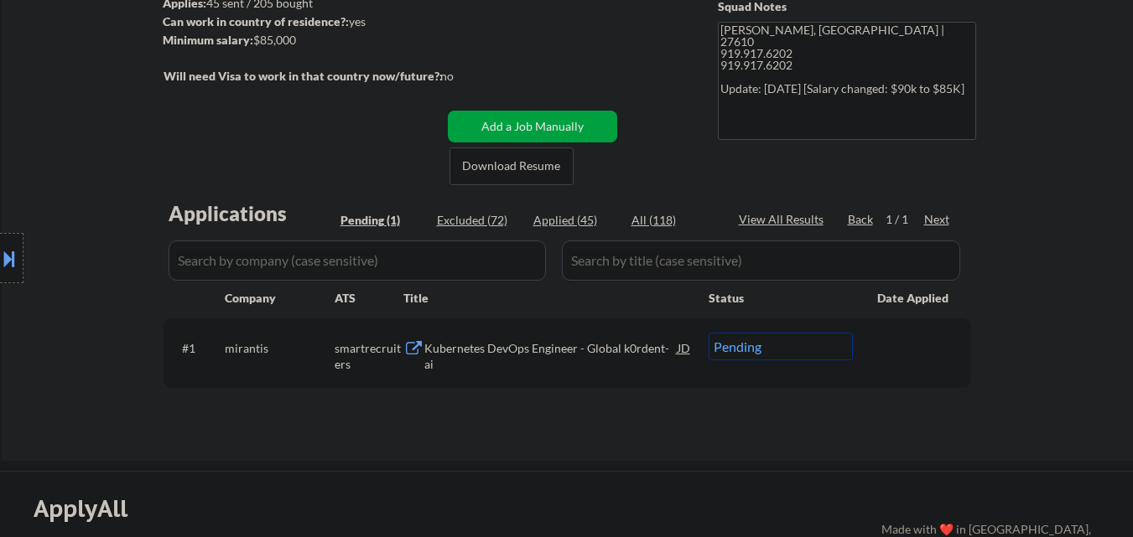
click at [530, 344] on div "Kubernetes DevOps Engineer - Global k0rdent-ai" at bounding box center [550, 356] width 253 height 33
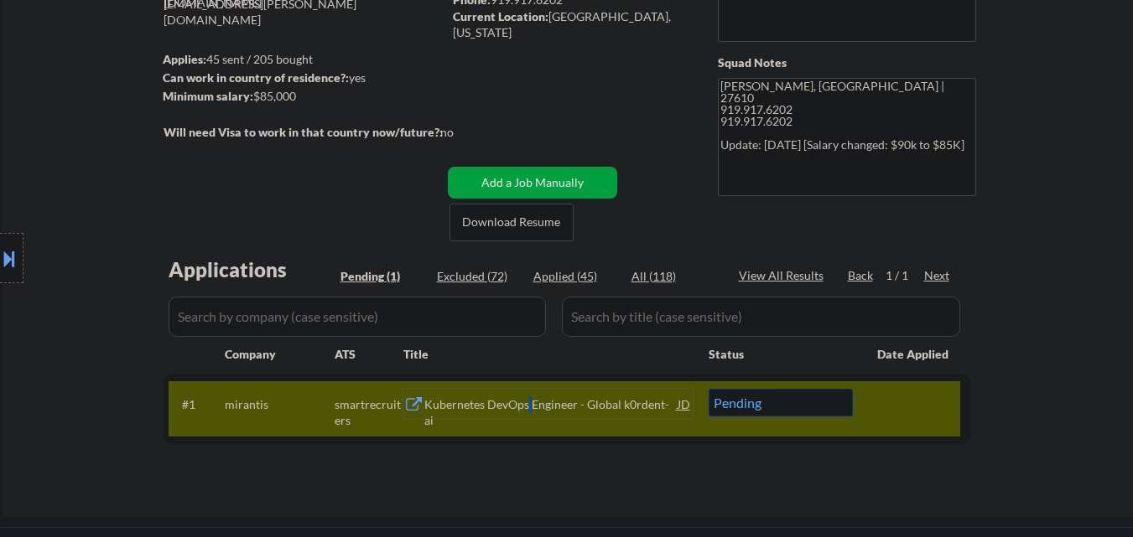
scroll to position [168, 0]
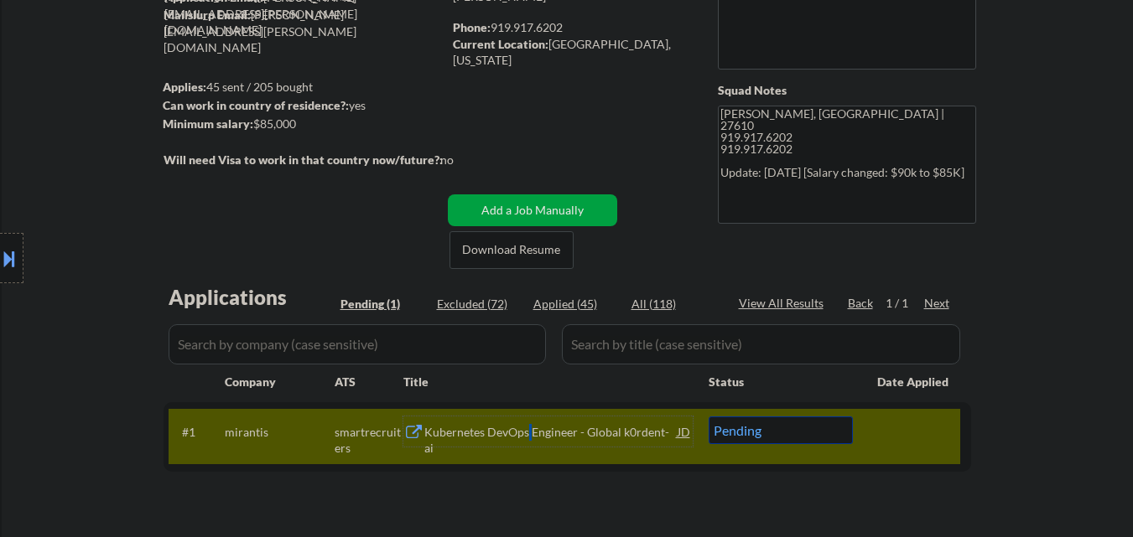
click at [755, 433] on select "Choose an option... Pending Applied Excluded (Questions) Excluded (Expired) Exc…" at bounding box center [780, 431] width 144 height 28
click at [843, 432] on select "Choose an option... Pending Applied Excluded (Questions) Excluded (Expired) Exc…" at bounding box center [780, 431] width 144 height 28
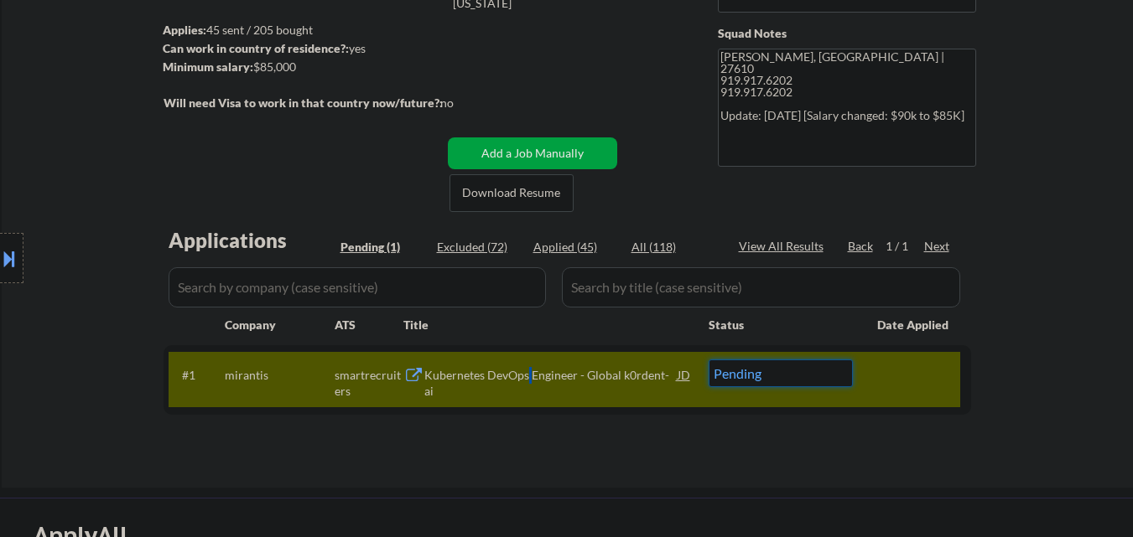
scroll to position [252, 0]
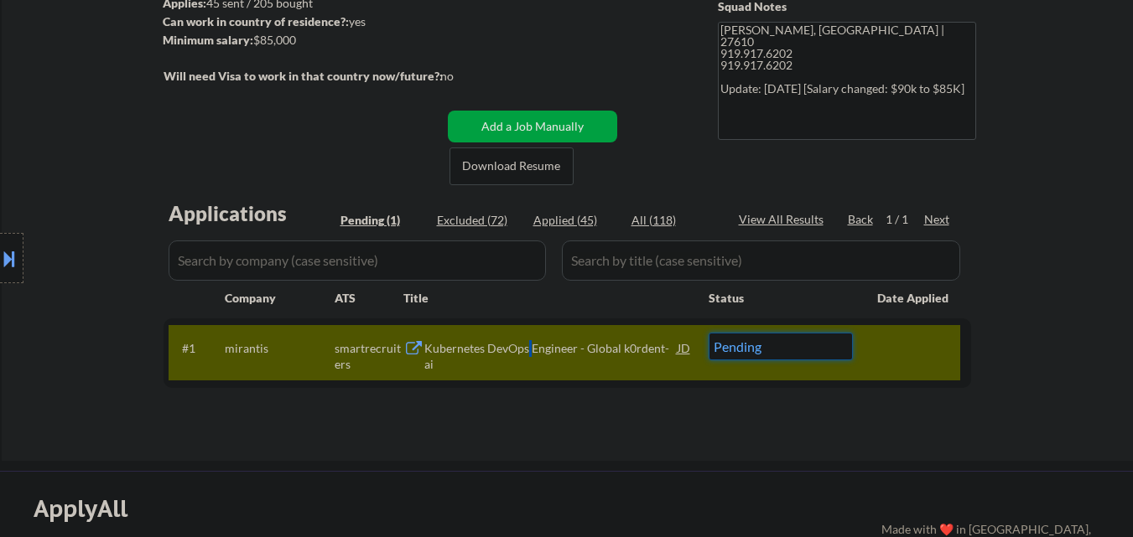
click at [787, 340] on select "Choose an option... Pending Applied Excluded (Questions) Excluded (Expired) Exc…" at bounding box center [780, 347] width 144 height 28
drag, startPoint x: 660, startPoint y: 445, endPoint x: 683, endPoint y: 417, distance: 36.9
click at [667, 438] on div "← Return to /applysquad Mailslurp Inbox Job Search Builder Stephen Buchenberger…" at bounding box center [567, 132] width 837 height 632
click at [682, 353] on div "JD" at bounding box center [684, 348] width 17 height 30
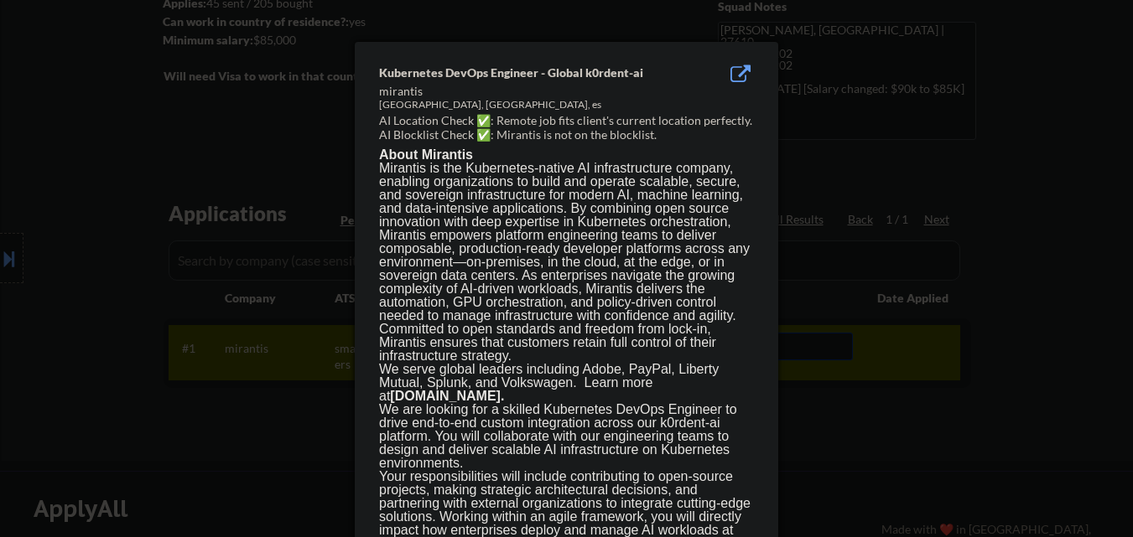
click at [825, 418] on div at bounding box center [566, 268] width 1133 height 537
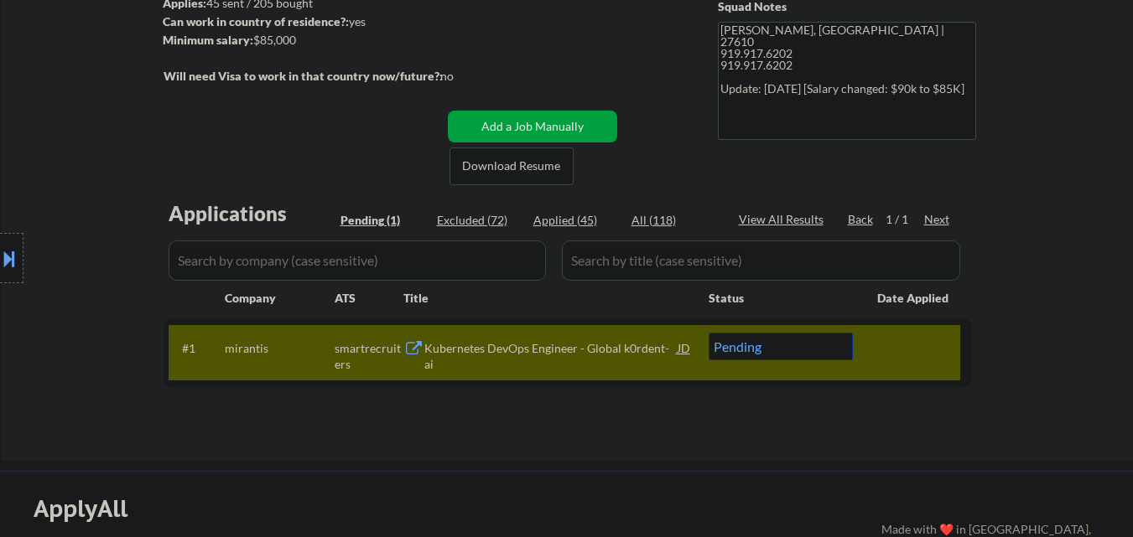
click at [558, 344] on div "Kubernetes DevOps Engineer - Global k0rdent-ai" at bounding box center [550, 356] width 253 height 33
click at [841, 340] on select "Choose an option... Pending Applied Excluded (Questions) Excluded (Expired) Exc…" at bounding box center [780, 347] width 144 height 28
select select ""excluded__location_""
click at [708, 333] on select "Choose an option... Pending Applied Excluded (Questions) Excluded (Expired) Exc…" at bounding box center [780, 347] width 144 height 28
